Goal: Check status: Check status

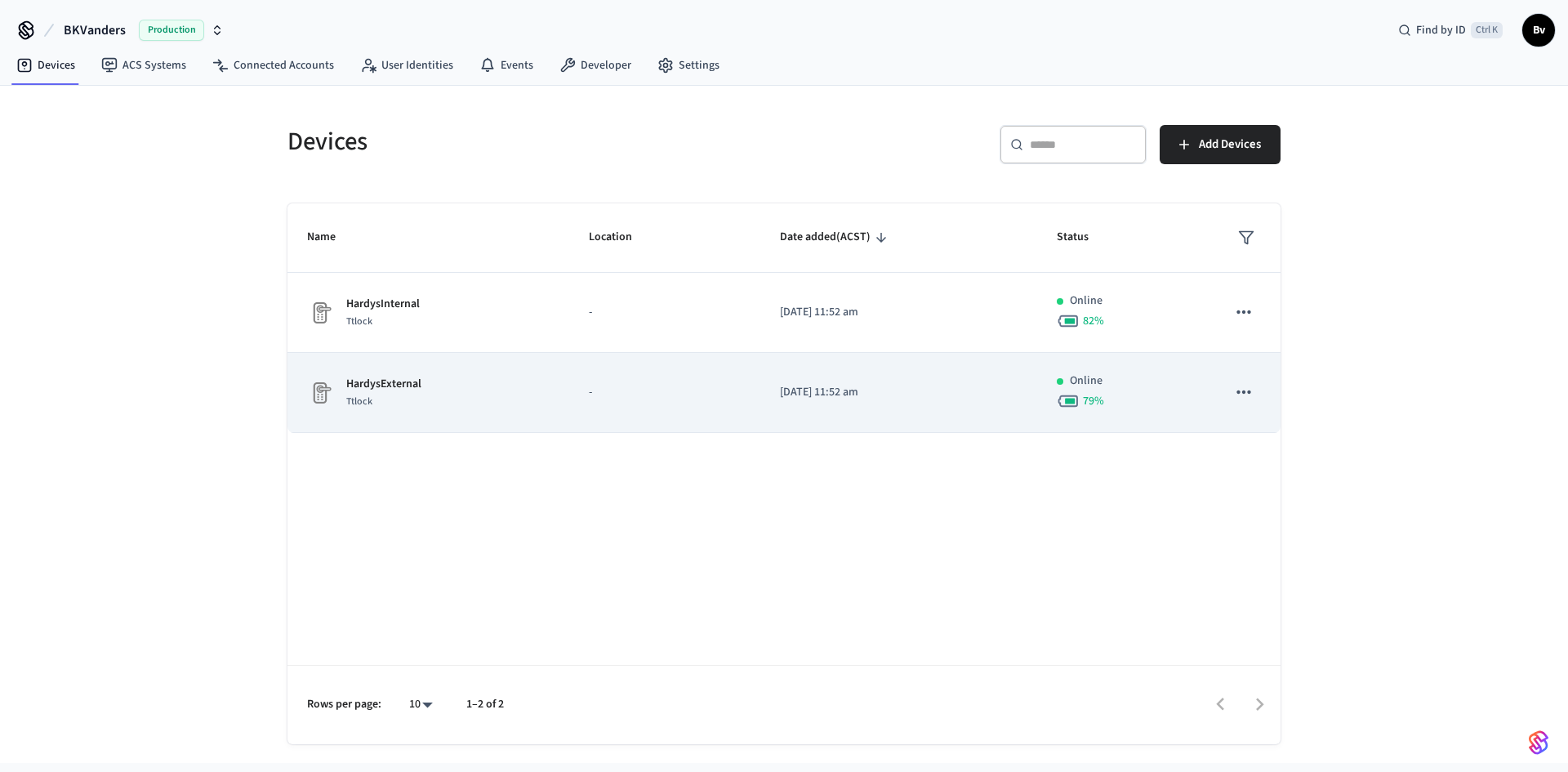
click at [384, 381] on p "HardysExternal" at bounding box center [383, 384] width 75 height 17
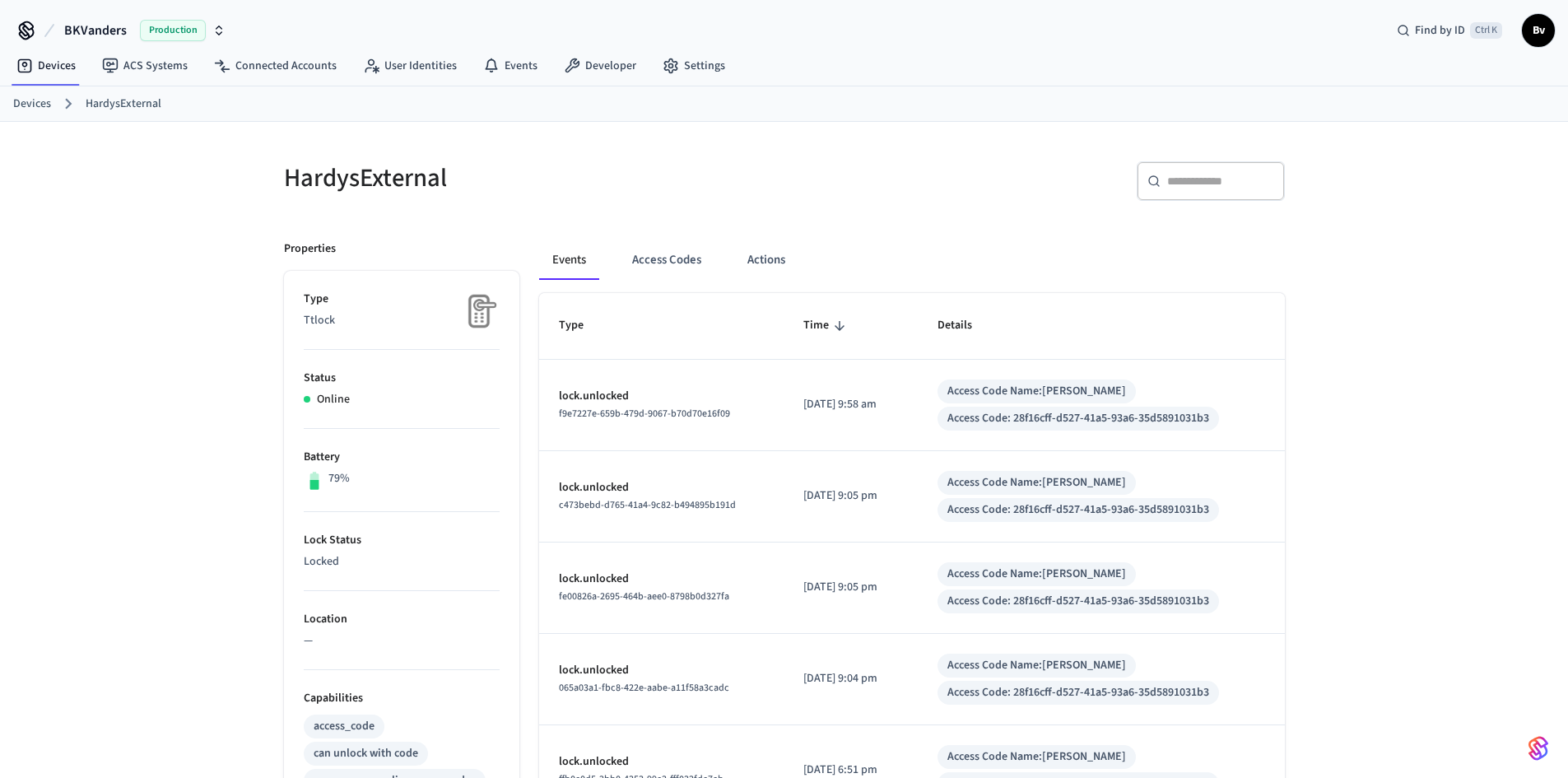
click at [25, 101] on link "Devices" at bounding box center [32, 104] width 38 height 17
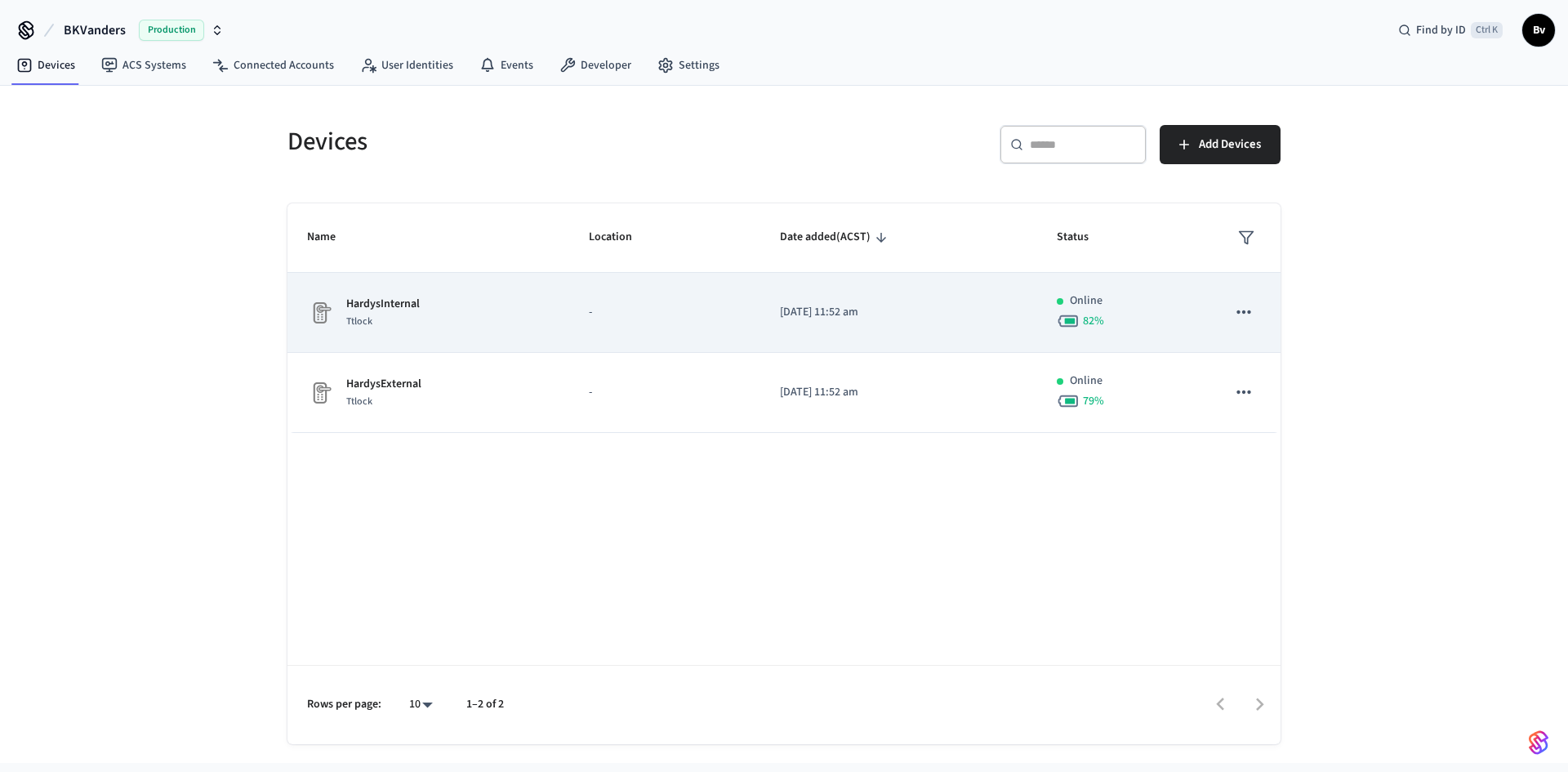
click at [413, 306] on p "HardysInternal" at bounding box center [382, 304] width 73 height 17
